Goal: Find specific page/section: Find specific page/section

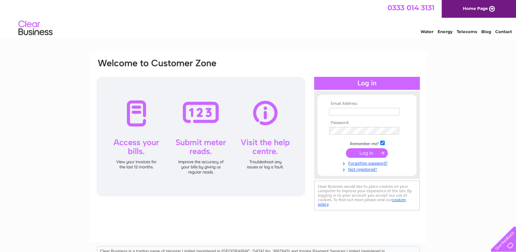
click at [355, 112] on input "text" at bounding box center [364, 112] width 70 height 8
type input "[EMAIL_ADDRESS][PERSON_NAME][DOMAIN_NAME]"
click at [369, 153] on input "submit" at bounding box center [367, 153] width 42 height 10
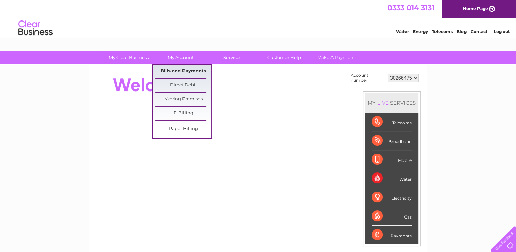
click at [171, 73] on link "Bills and Payments" at bounding box center [183, 71] width 56 height 14
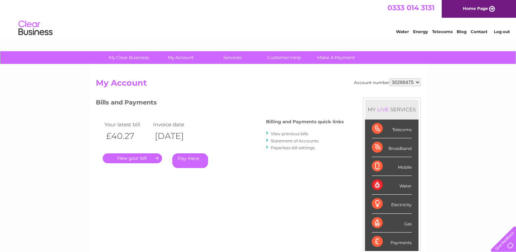
click at [127, 159] on link "." at bounding box center [132, 158] width 59 height 10
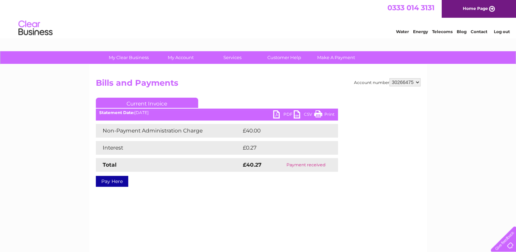
click at [499, 31] on link "Log out" at bounding box center [502, 31] width 16 height 5
